Goal: Task Accomplishment & Management: Manage account settings

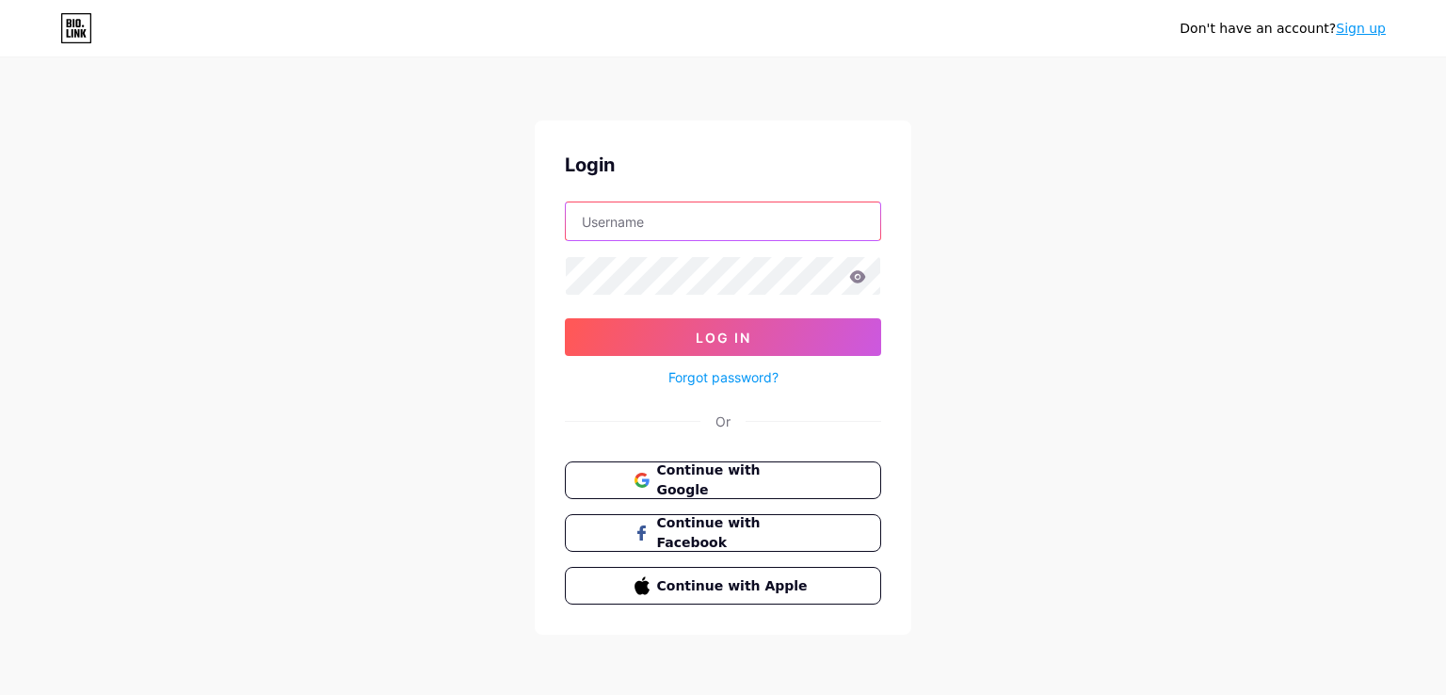
click at [715, 214] on input "text" at bounding box center [723, 221] width 314 height 38
paste input "[EMAIL_ADDRESS][DOMAIN_NAME]"
drag, startPoint x: 678, startPoint y: 216, endPoint x: 1076, endPoint y: 153, distance: 403.1
click at [1076, 153] on div "Don't have an account? Sign up Login [EMAIL_ADDRESS][DOMAIN_NAME] Log In Forgot…" at bounding box center [723, 347] width 1446 height 695
type input "simutechgroup"
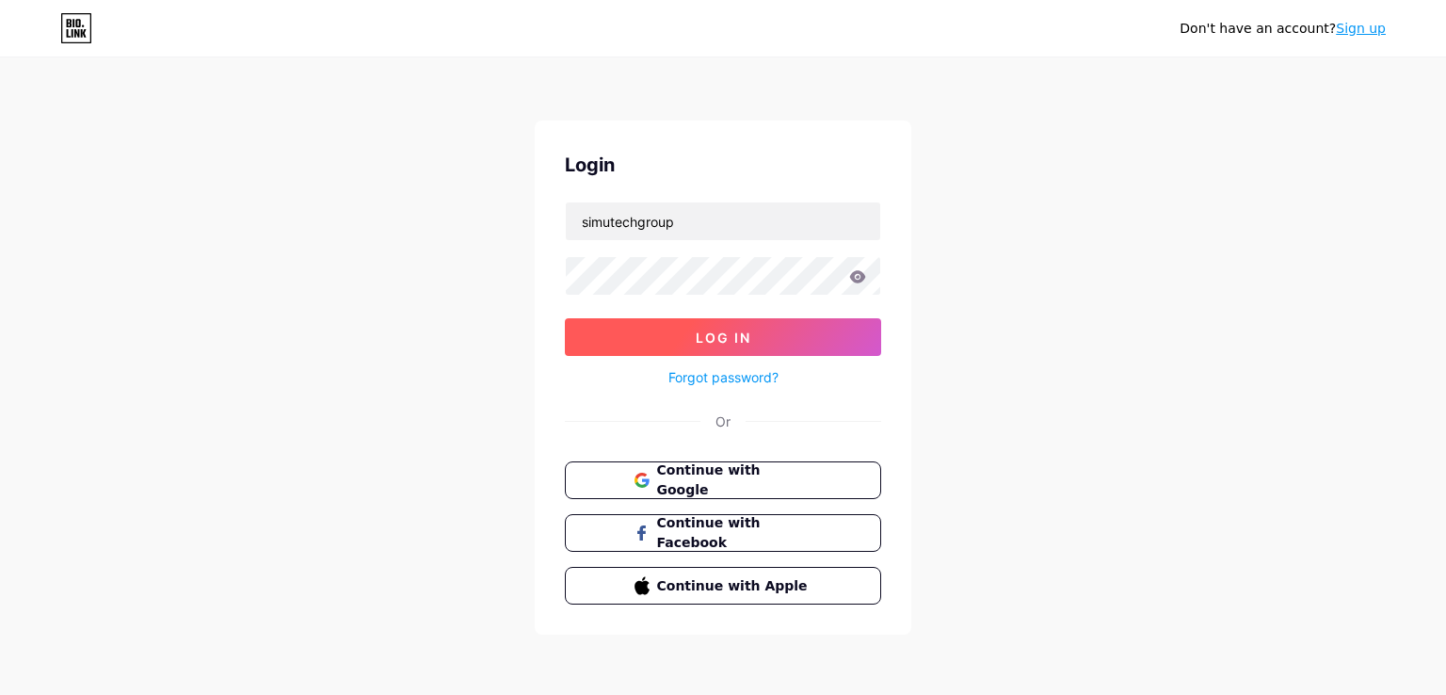
click at [791, 345] on button "Log In" at bounding box center [723, 337] width 316 height 38
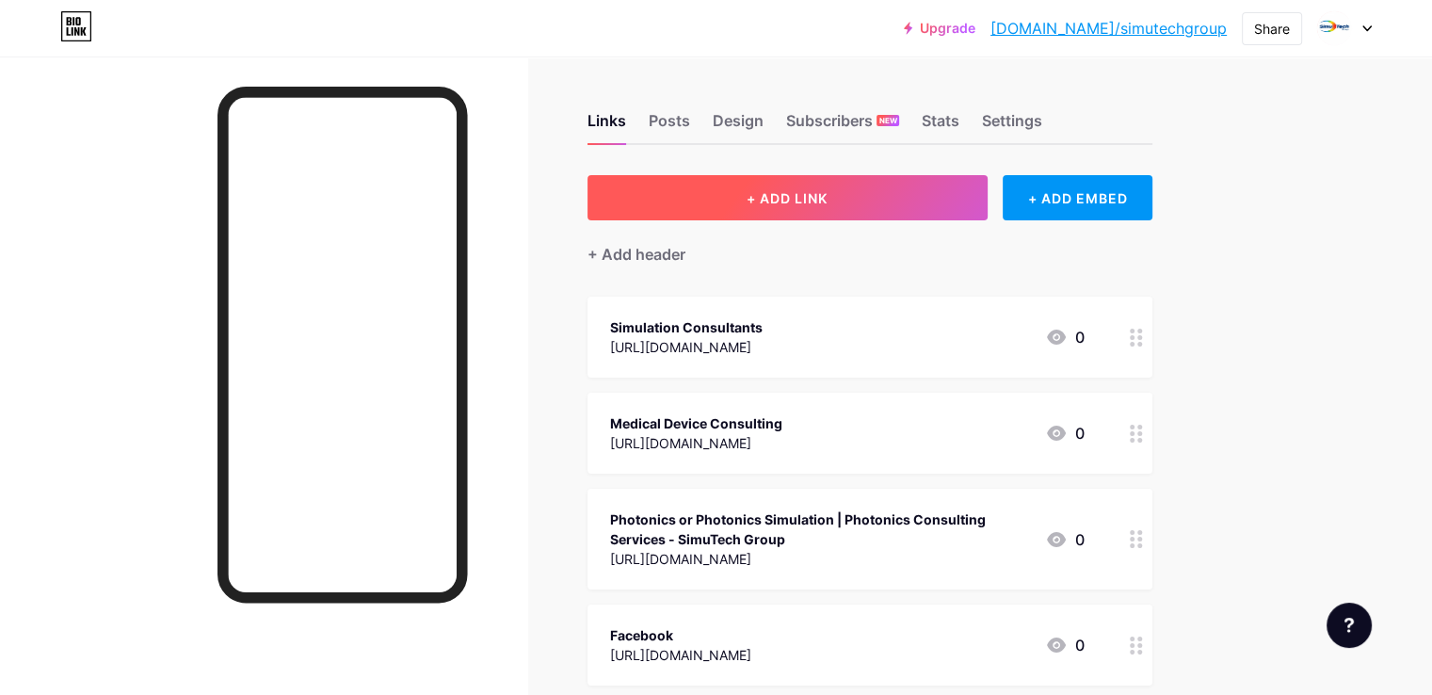
click at [828, 199] on span "+ ADD LINK" at bounding box center [787, 198] width 81 height 16
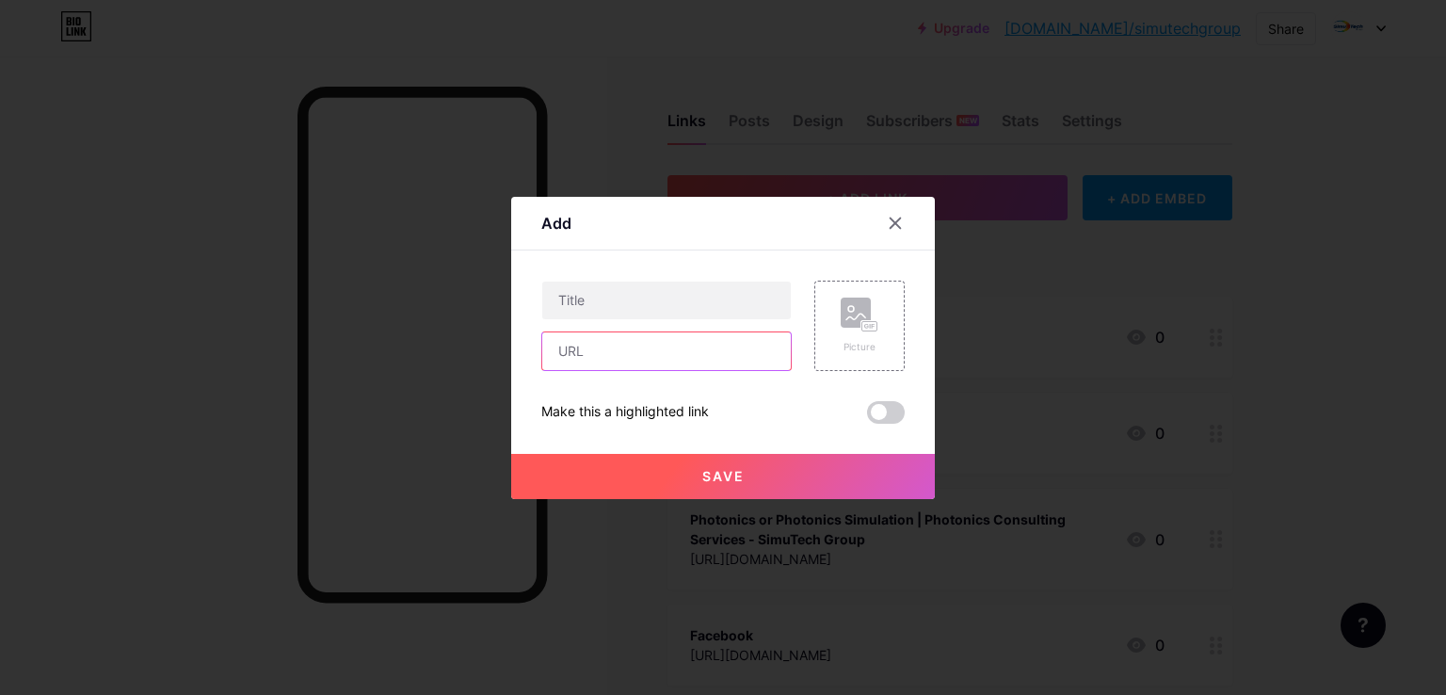
click at [685, 345] on input "text" at bounding box center [666, 351] width 249 height 38
paste input "[URL][DOMAIN_NAME]"
type input "[URL][DOMAIN_NAME]"
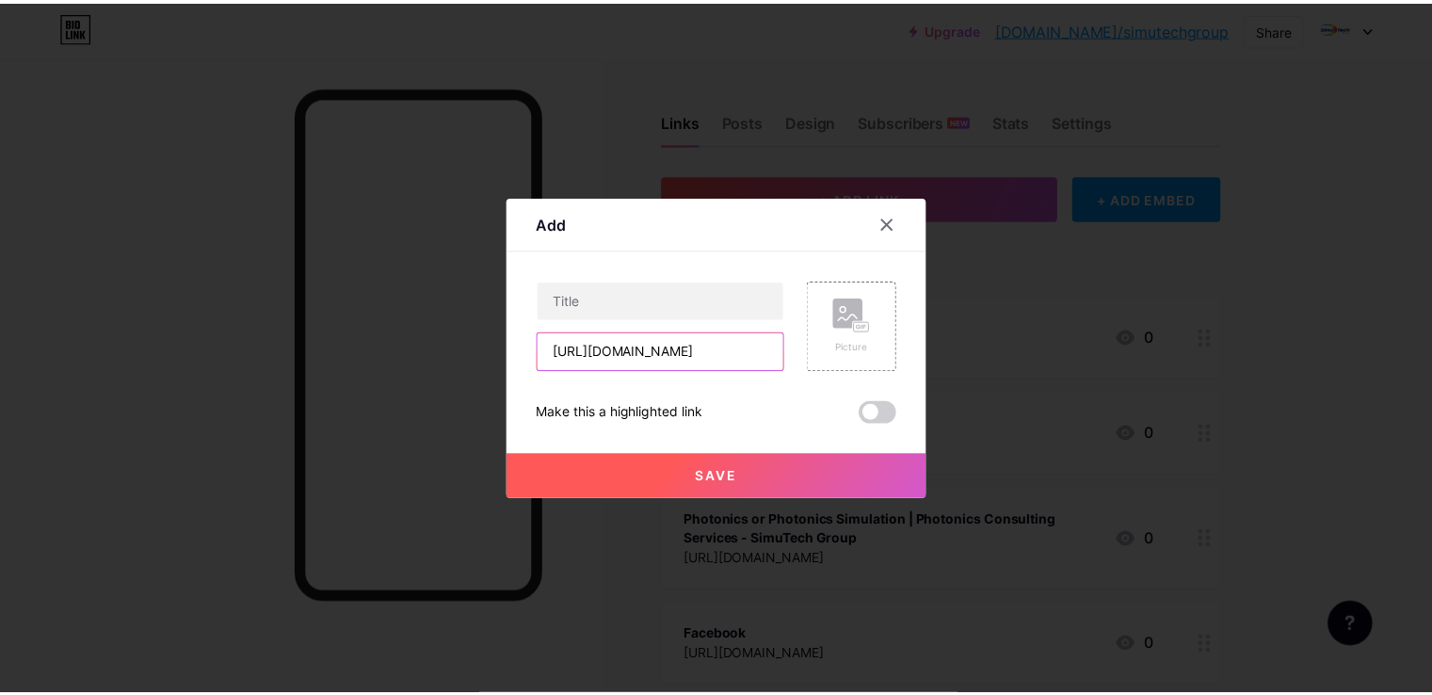
scroll to position [0, 0]
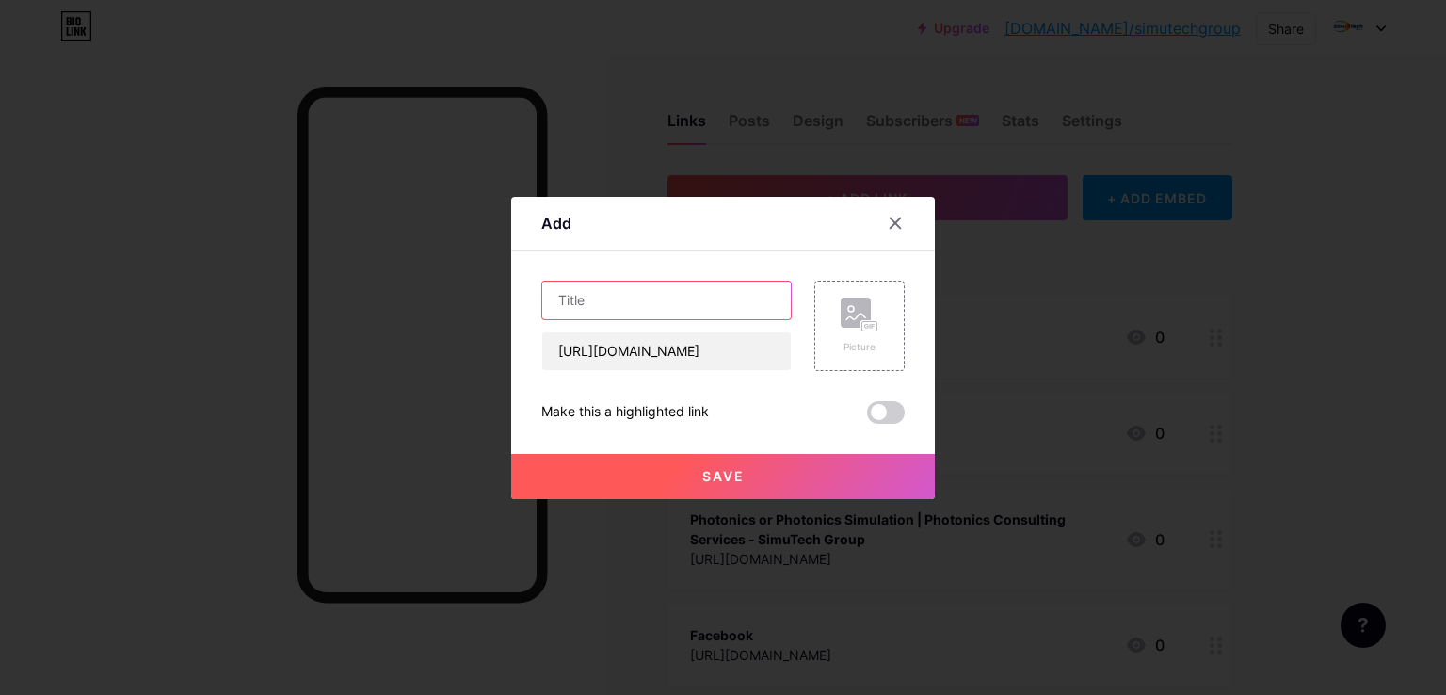
paste input "antenna design consultant"
click at [678, 298] on input "text" at bounding box center [666, 301] width 249 height 38
click at [555, 302] on input "antenna design consultant" at bounding box center [666, 301] width 249 height 38
type input "Antenna Design Consultant"
click at [670, 471] on button "Save" at bounding box center [723, 476] width 424 height 45
